Goal: Transaction & Acquisition: Purchase product/service

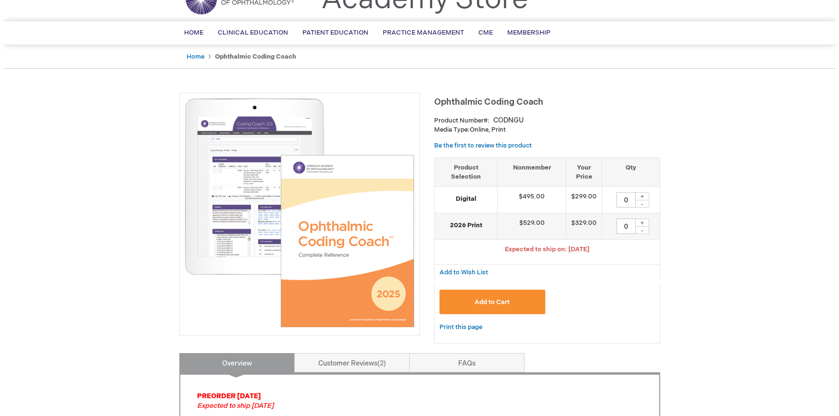
scroll to position [43, 0]
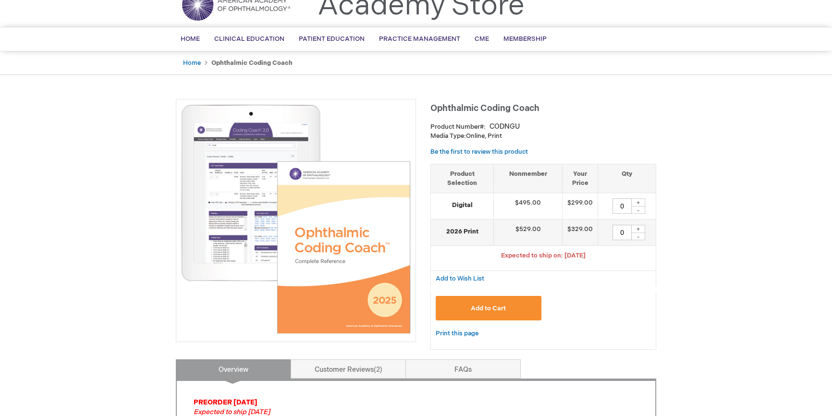
click at [643, 202] on div "+" at bounding box center [638, 203] width 14 height 8
type input "1"
click at [486, 306] on span "Add to Cart" at bounding box center [488, 309] width 35 height 8
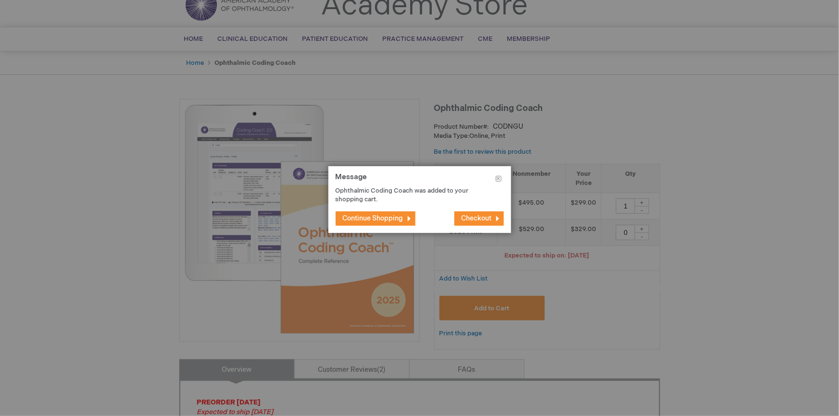
click at [475, 220] on span "Checkout" at bounding box center [476, 218] width 30 height 8
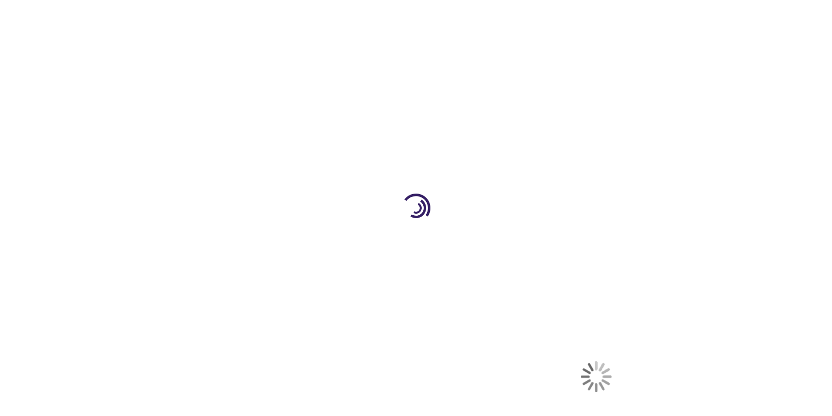
select select "US"
select select "57"
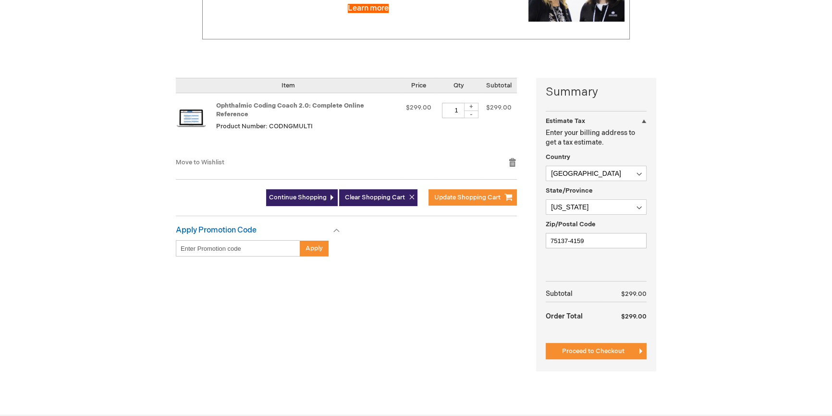
scroll to position [174, 0]
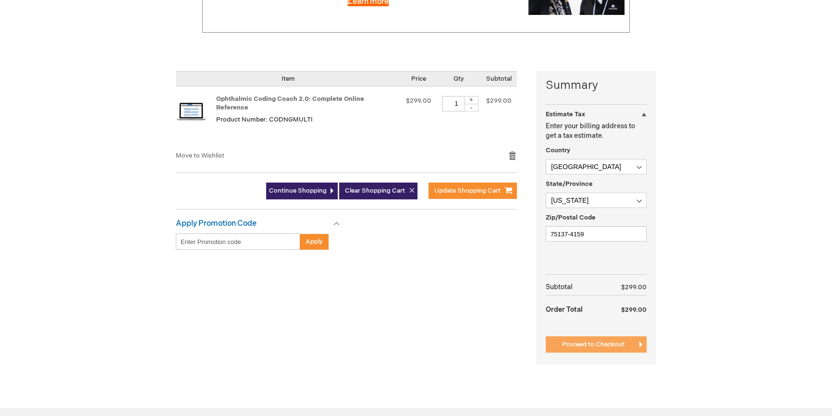
click at [584, 343] on span "Proceed to Checkout" at bounding box center [593, 345] width 62 height 8
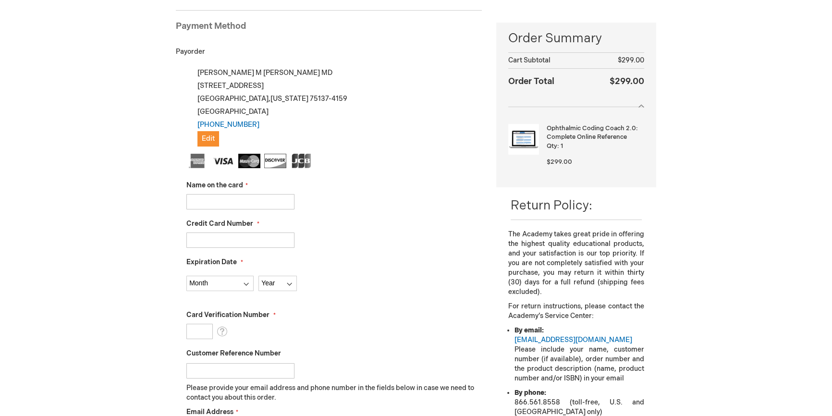
click at [225, 202] on input "Name on the card" at bounding box center [240, 201] width 108 height 15
type input "Capital One"
type input "[CREDIT_CARD_NUMBER]"
select select "6"
select select "2029"
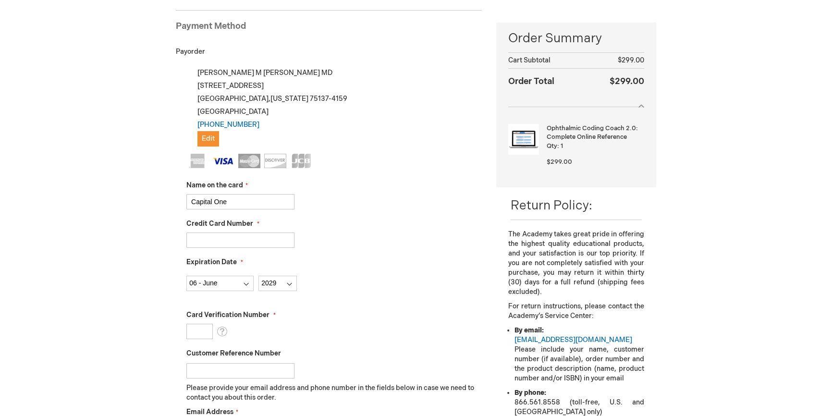
click at [192, 331] on input "Card Verification Number" at bounding box center [199, 331] width 26 height 15
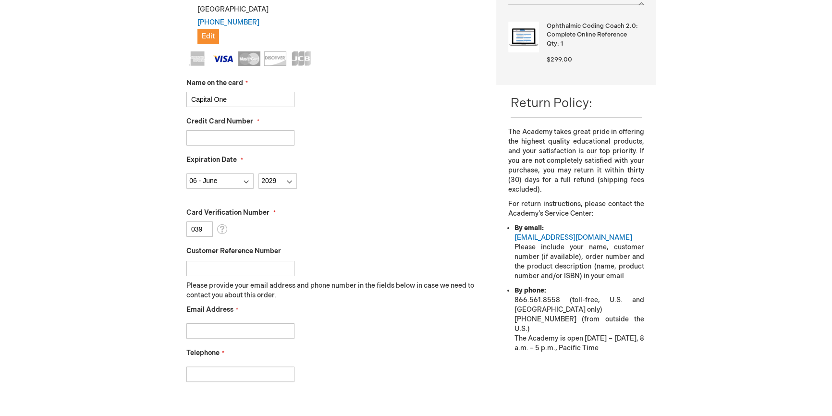
scroll to position [262, 0]
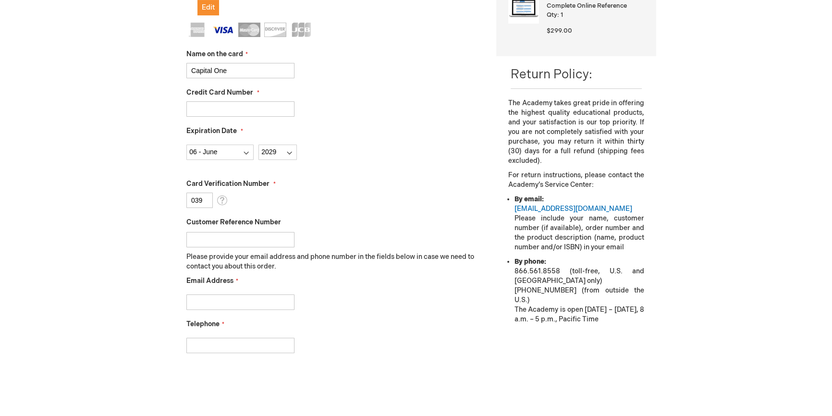
type input "039"
click at [211, 298] on input "Email Address" at bounding box center [240, 302] width 108 height 15
type input "[EMAIL_ADDRESS][DOMAIN_NAME]"
type input "9722962020"
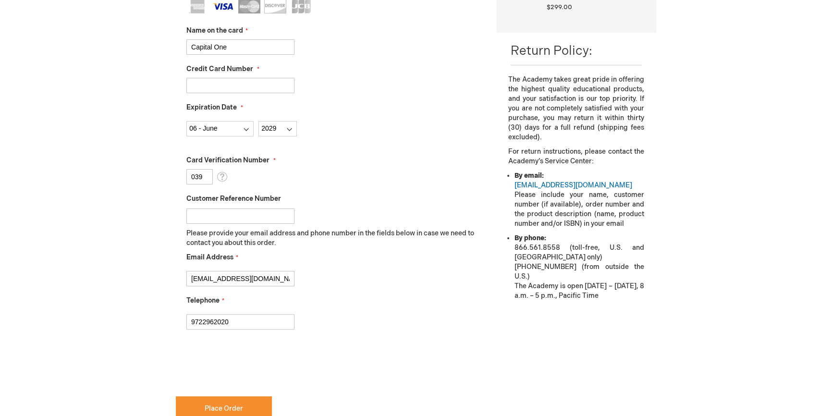
scroll to position [306, 0]
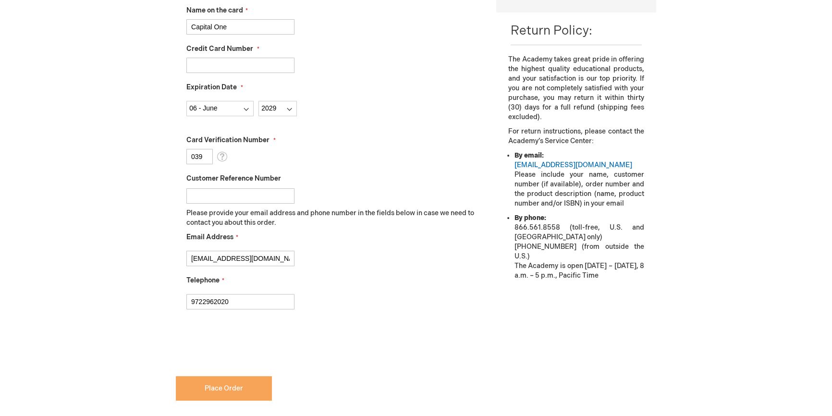
checkbox input "true"
click at [231, 393] on button "Place Order" at bounding box center [224, 388] width 96 height 25
